Goal: Transaction & Acquisition: Purchase product/service

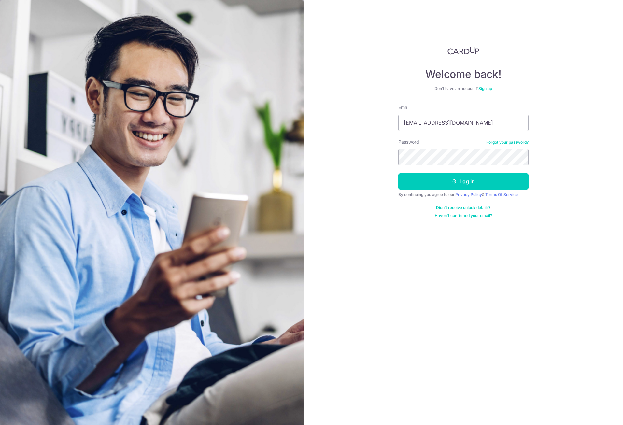
type input "[EMAIL_ADDRESS][DOMAIN_NAME]"
click at [398, 173] on button "Log in" at bounding box center [463, 181] width 130 height 16
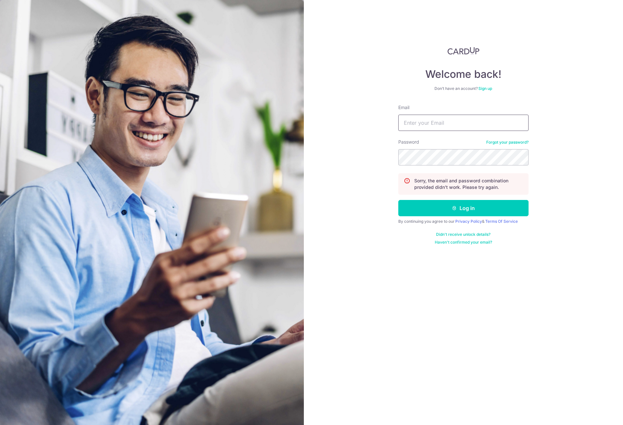
click at [474, 127] on input "Email" at bounding box center [463, 123] width 130 height 16
type input "[EMAIL_ADDRESS][DOMAIN_NAME]"
click at [398, 200] on button "Log in" at bounding box center [463, 208] width 130 height 16
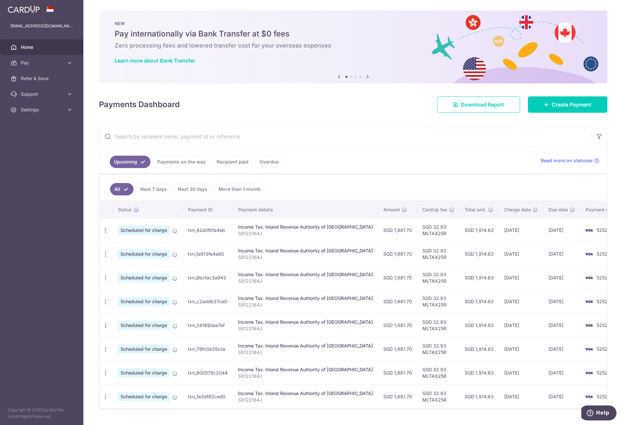
scroll to position [15, 0]
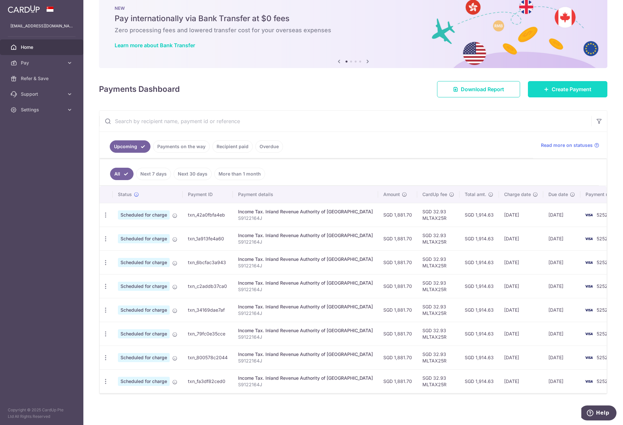
click at [556, 92] on span "Create Payment" at bounding box center [572, 89] width 40 height 8
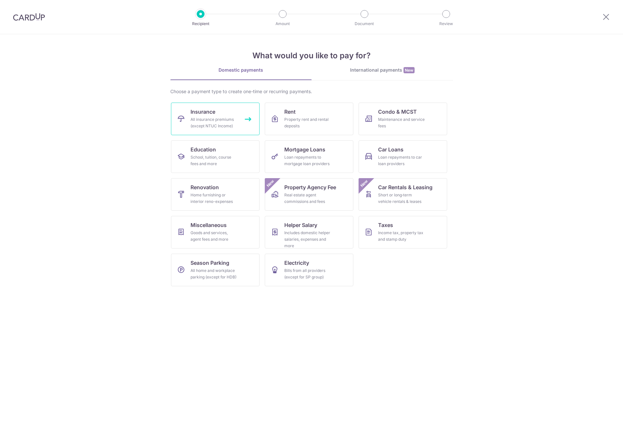
click at [224, 119] on div "All insurance premiums (except NTUC Income)" at bounding box center [213, 122] width 47 height 13
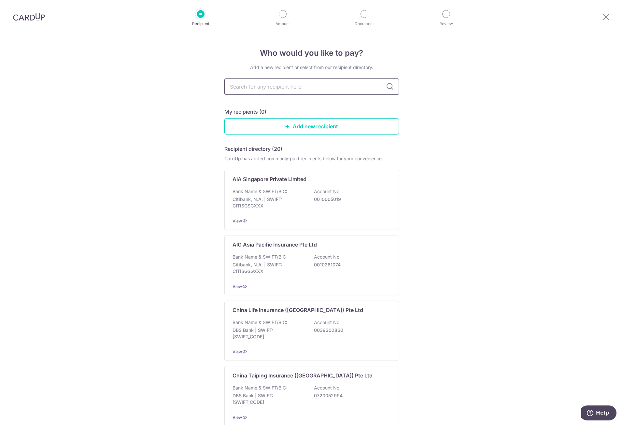
click at [331, 87] on input "text" at bounding box center [311, 86] width 175 height 16
type input "great"
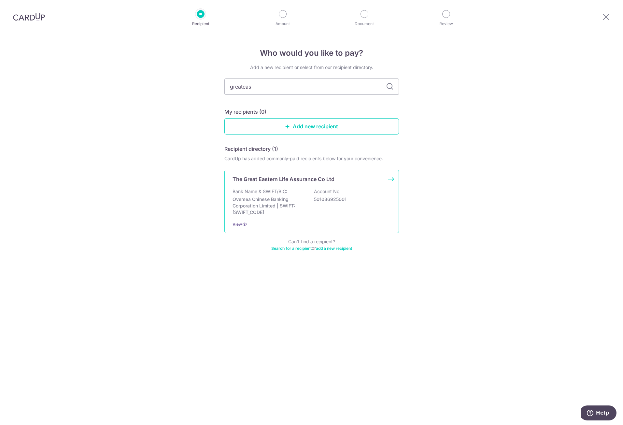
type input "greateas"
click at [295, 180] on p "The Great Eastern Life Assurance Co Ltd" at bounding box center [284, 179] width 102 height 8
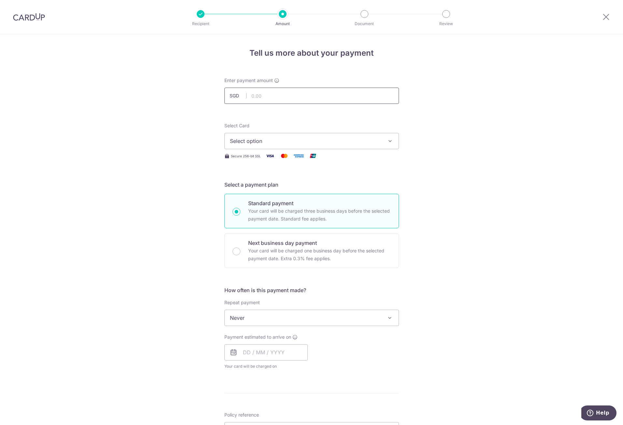
click at [304, 92] on input "text" at bounding box center [311, 96] width 175 height 16
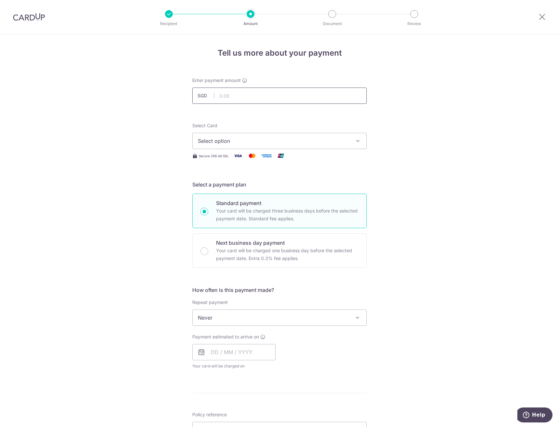
click at [264, 90] on input "text" at bounding box center [279, 96] width 175 height 16
click at [262, 92] on input "text" at bounding box center [279, 96] width 175 height 16
click at [227, 97] on input "text" at bounding box center [279, 96] width 175 height 16
type input "6"
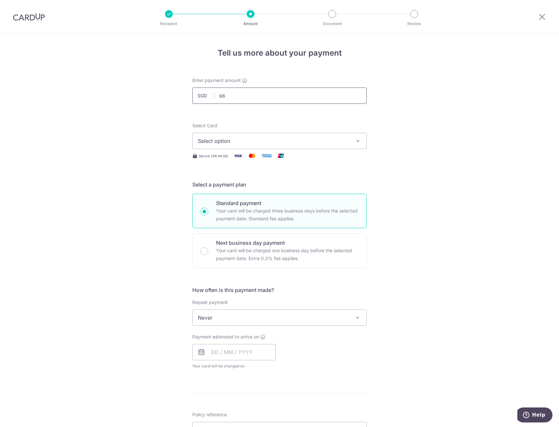
type input "6"
type input "3,666.60"
click at [227, 141] on span "Select option" at bounding box center [274, 141] width 152 height 8
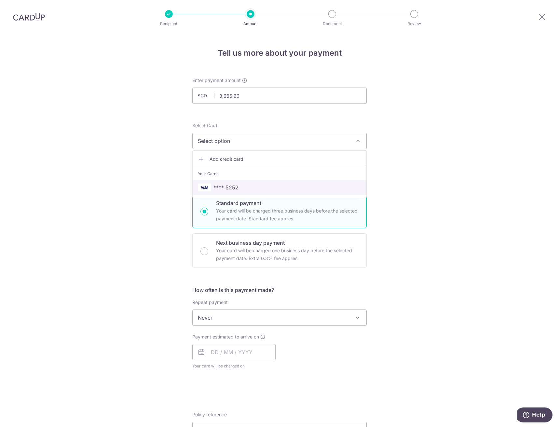
click at [231, 184] on span "**** 5252" at bounding box center [226, 188] width 25 height 8
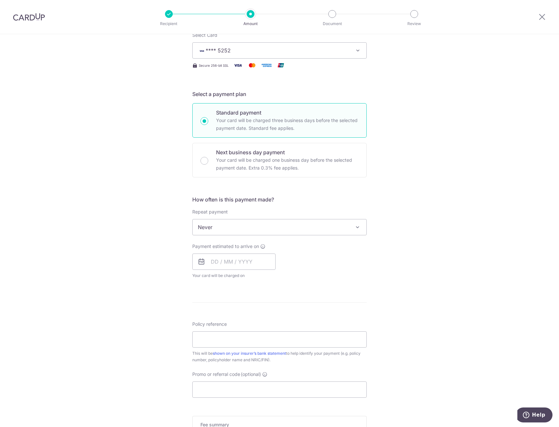
scroll to position [98, 0]
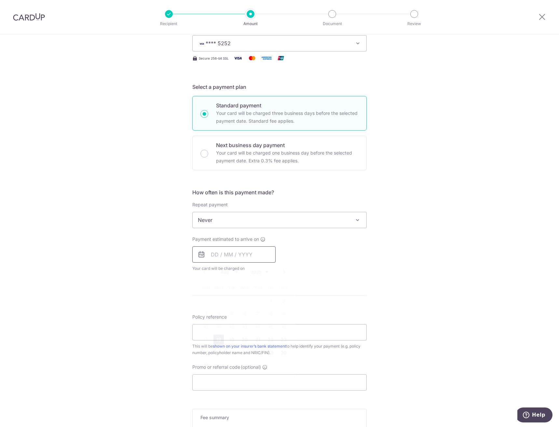
click at [238, 260] on input "text" at bounding box center [233, 255] width 83 height 16
click at [214, 341] on link "18" at bounding box center [219, 340] width 10 height 10
type input "18/08/2025"
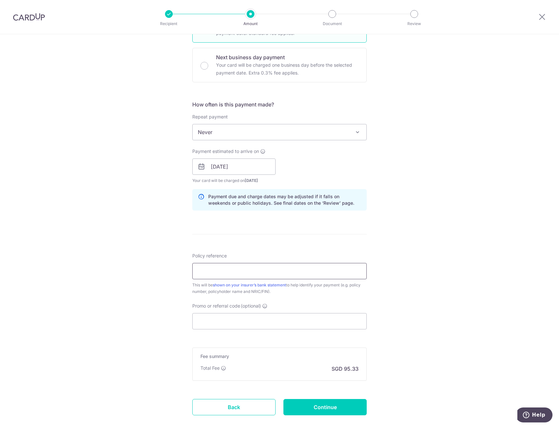
scroll to position [195, 0]
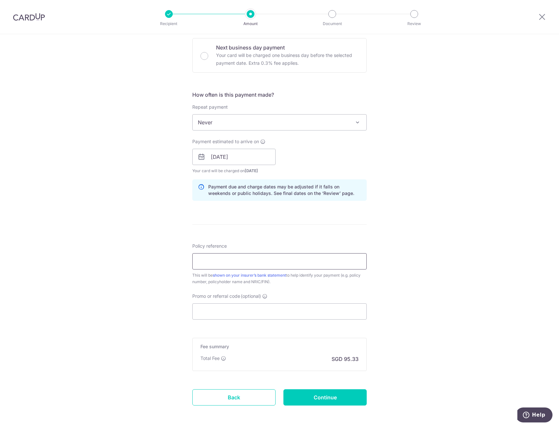
click at [247, 263] on input "Policy reference" at bounding box center [279, 261] width 175 height 16
click at [260, 261] on input "Policy reference" at bounding box center [279, 261] width 175 height 16
paste input "0254220273"
type input "AW JIAN WEI 0254220273"
click at [252, 310] on input "Promo or referral code (optional)" at bounding box center [279, 311] width 175 height 16
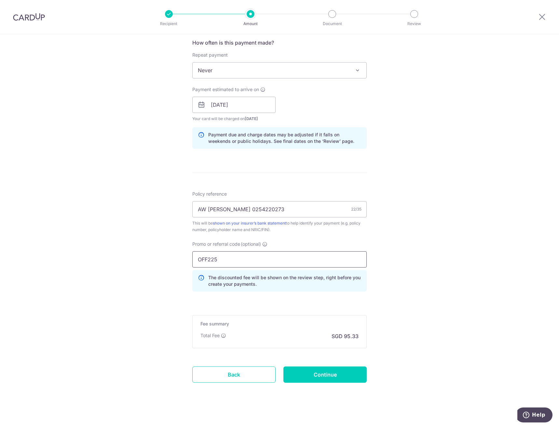
scroll to position [252, 0]
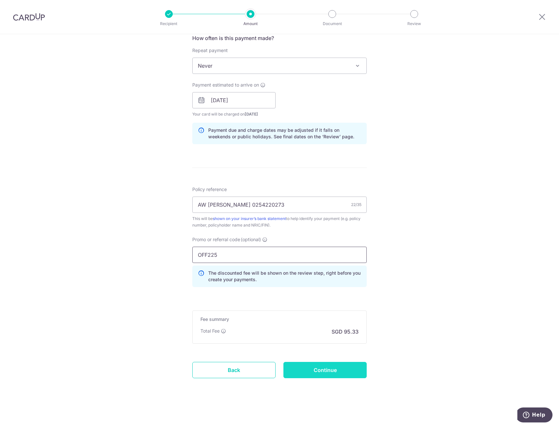
type input "OFF225"
click at [316, 369] on input "Continue" at bounding box center [325, 370] width 83 height 16
type input "Create Schedule"
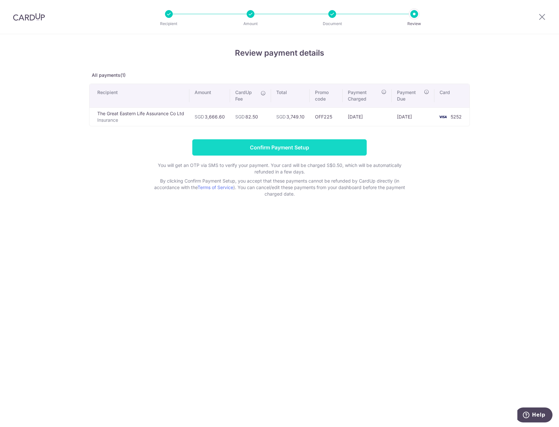
click at [328, 152] on input "Confirm Payment Setup" at bounding box center [279, 147] width 175 height 16
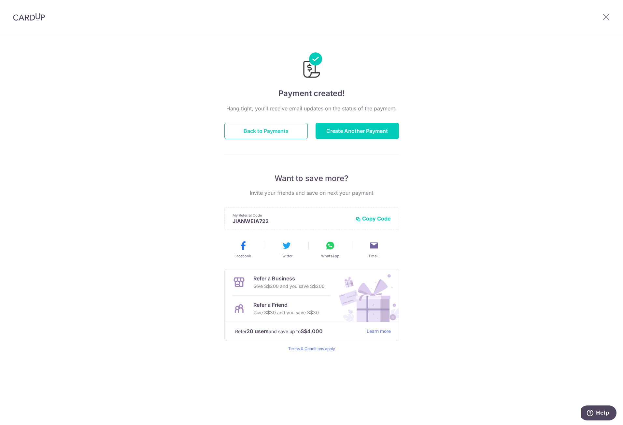
click at [260, 130] on button "Back to Payments" at bounding box center [265, 131] width 83 height 16
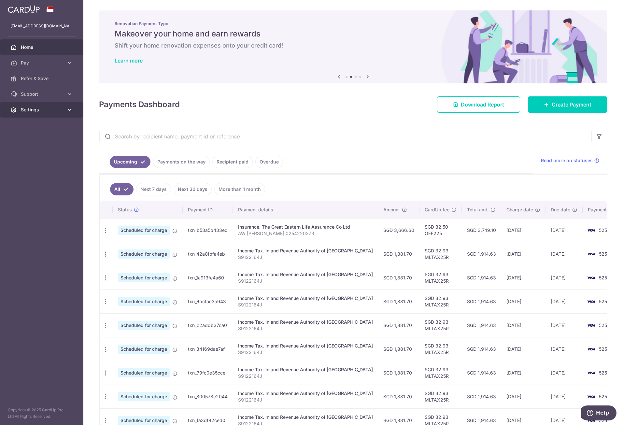
click at [64, 111] on link "Settings" at bounding box center [41, 110] width 83 height 16
click at [23, 142] on span "Logout" at bounding box center [42, 141] width 43 height 7
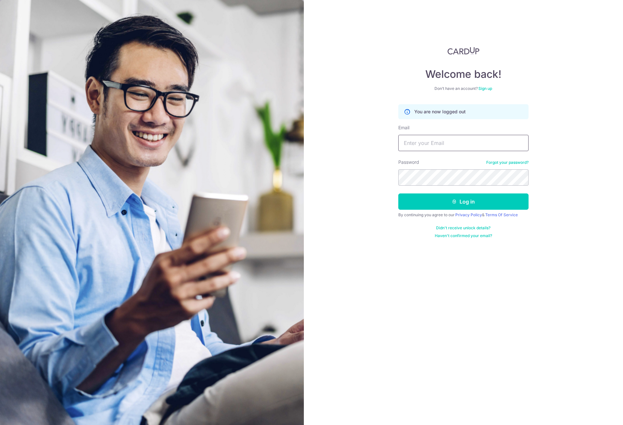
click at [464, 143] on input "Email" at bounding box center [463, 143] width 130 height 16
type input "limtongjing@gmail.com"
click at [398, 193] on button "Log in" at bounding box center [463, 201] width 130 height 16
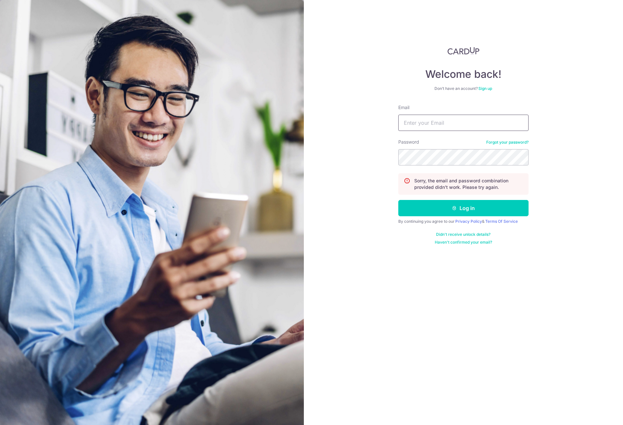
click at [451, 126] on input "Email" at bounding box center [463, 123] width 130 height 16
type input "limtongjing@gmail.com"
click at [398, 200] on button "Log in" at bounding box center [463, 208] width 130 height 16
click at [460, 122] on input "Email" at bounding box center [463, 123] width 130 height 16
type input "[EMAIL_ADDRESS][DOMAIN_NAME]"
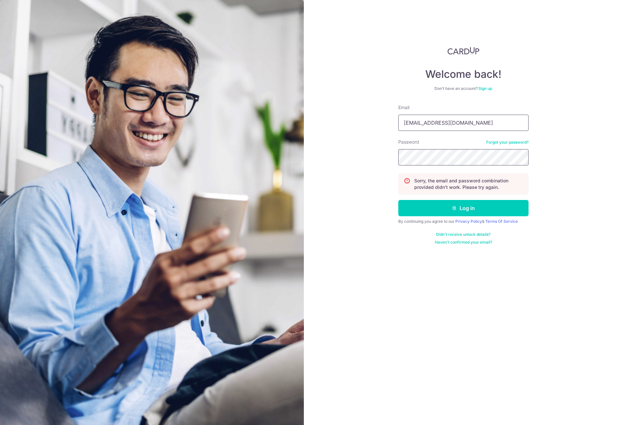
click at [398, 200] on button "Log in" at bounding box center [463, 208] width 130 height 16
click at [466, 113] on div "Email" at bounding box center [463, 117] width 130 height 27
click at [463, 122] on input "Email" at bounding box center [463, 123] width 130 height 16
type input "[EMAIL_ADDRESS][DOMAIN_NAME]"
click at [519, 158] on keeper-lock "Open Keeper Popup" at bounding box center [519, 157] width 8 height 8
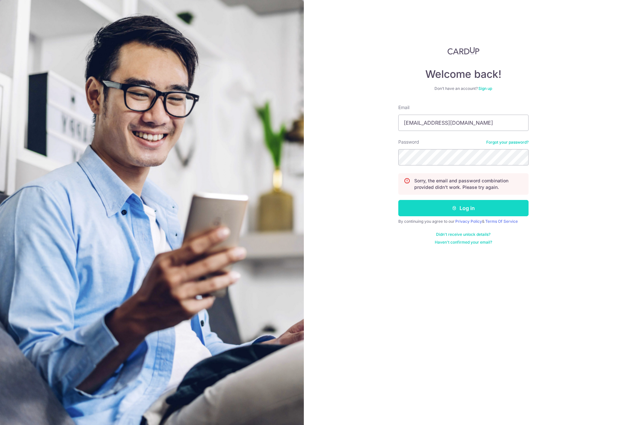
click at [459, 206] on button "Log in" at bounding box center [463, 208] width 130 height 16
click at [464, 123] on input "Email" at bounding box center [463, 123] width 130 height 16
type input "[EMAIL_ADDRESS][DOMAIN_NAME]"
click at [398, 200] on button "Log in" at bounding box center [463, 208] width 130 height 16
click at [452, 122] on input "Email" at bounding box center [463, 123] width 130 height 16
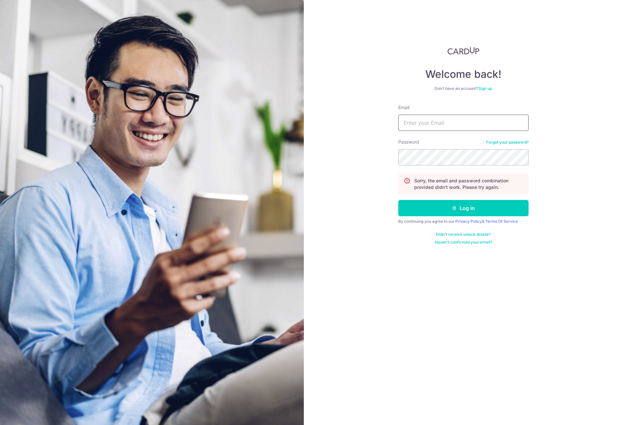
type input "limtongjing@gmail.com"
click at [398, 200] on button "Log in" at bounding box center [463, 208] width 130 height 16
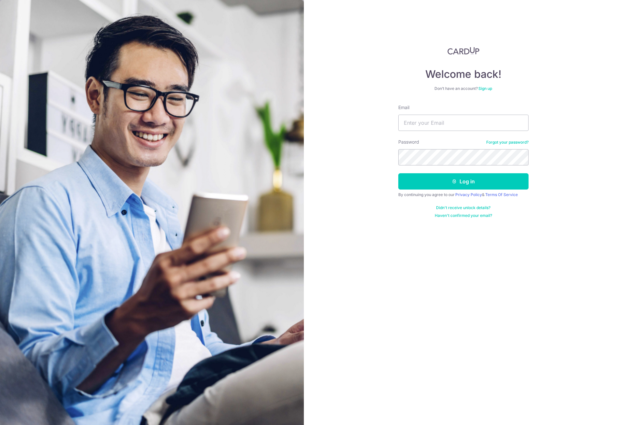
type input "limtongjing@gmail.com"
click at [398, 173] on button "Log in" at bounding box center [463, 181] width 130 height 16
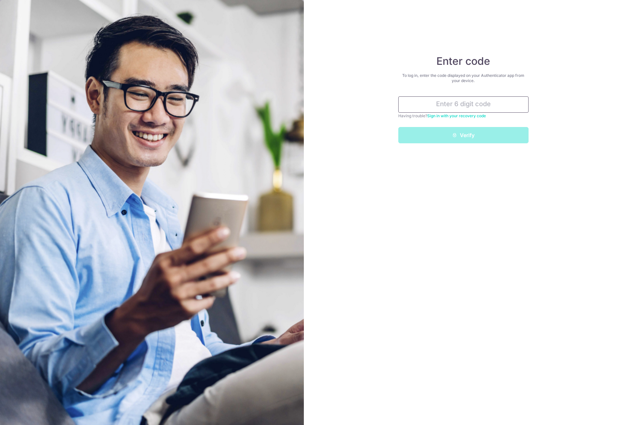
click at [457, 108] on input "text" at bounding box center [463, 104] width 130 height 16
type input "817824"
click at [398, 127] on button "Verify" at bounding box center [463, 135] width 130 height 16
